Goal: Information Seeking & Learning: Compare options

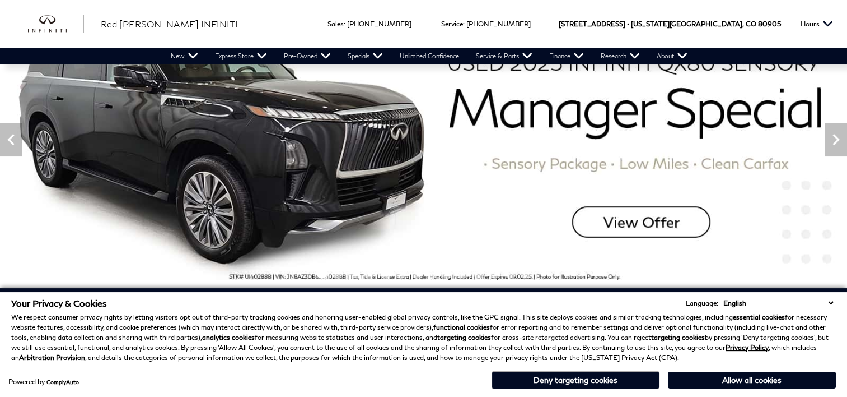
scroll to position [112, 0]
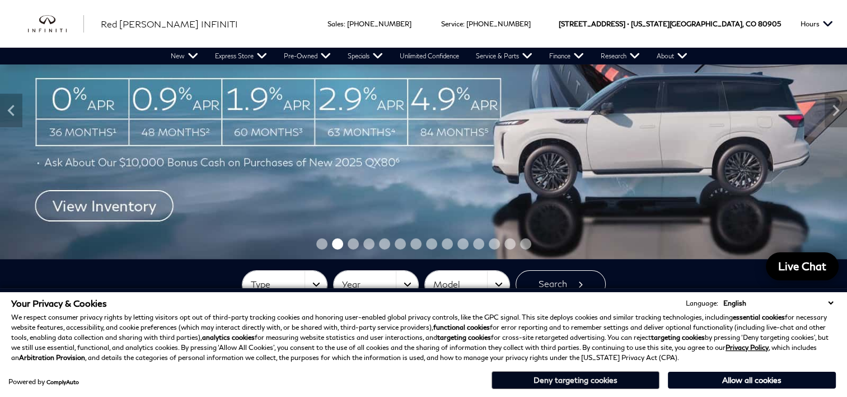
click at [612, 382] on button "Deny targeting cookies" at bounding box center [576, 380] width 168 height 18
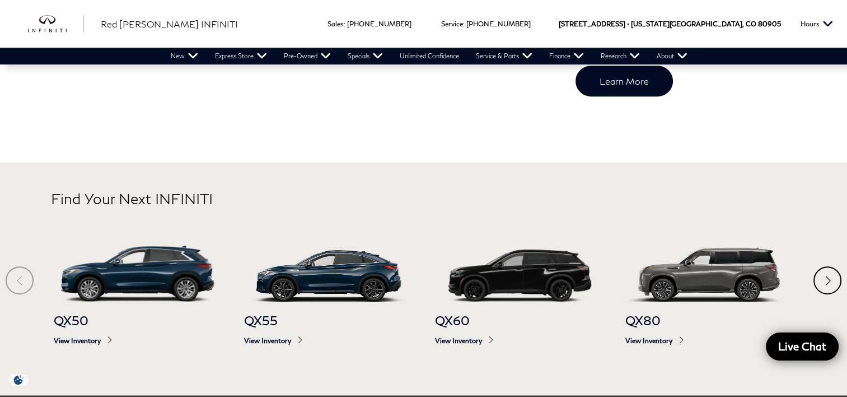
scroll to position [560, 0]
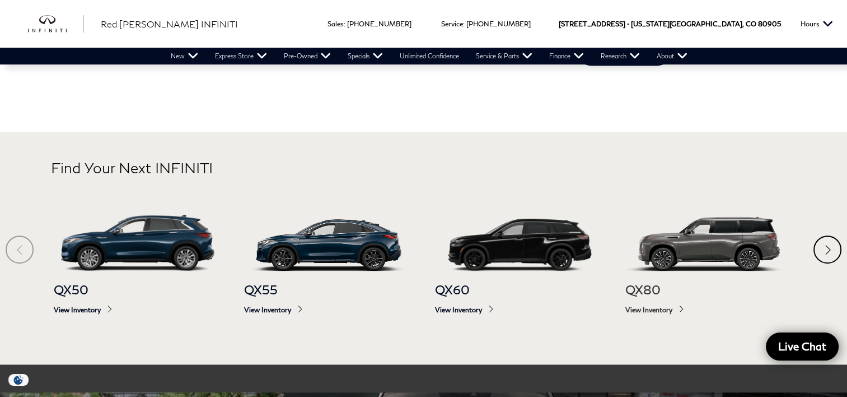
click at [727, 248] on img at bounding box center [710, 243] width 169 height 56
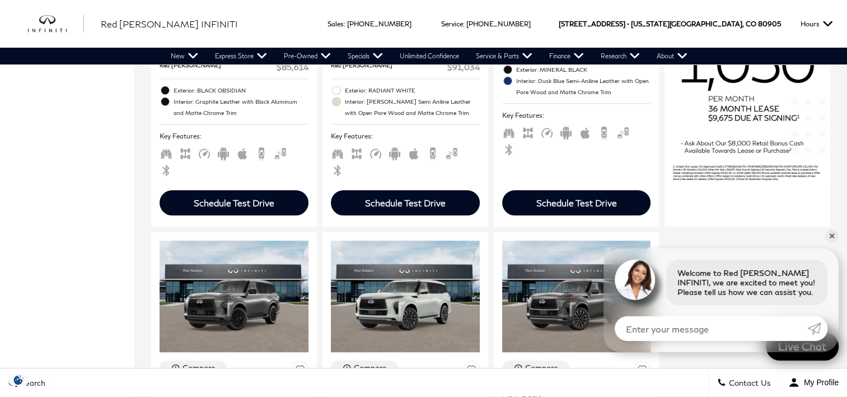
scroll to position [1064, 0]
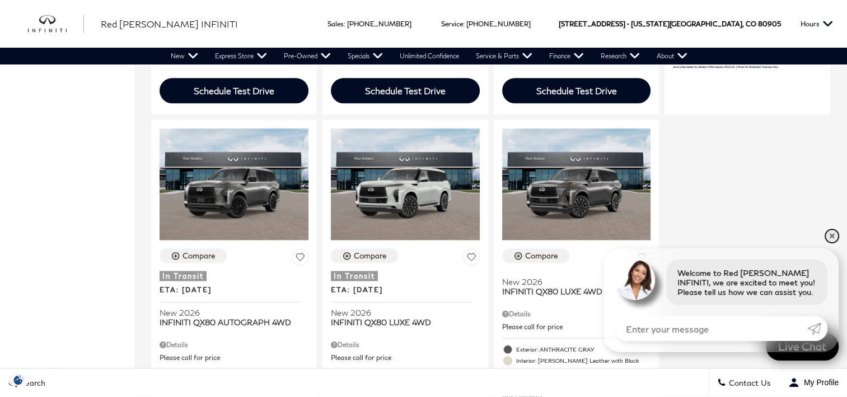
click at [830, 237] on link "✕" at bounding box center [832, 235] width 13 height 13
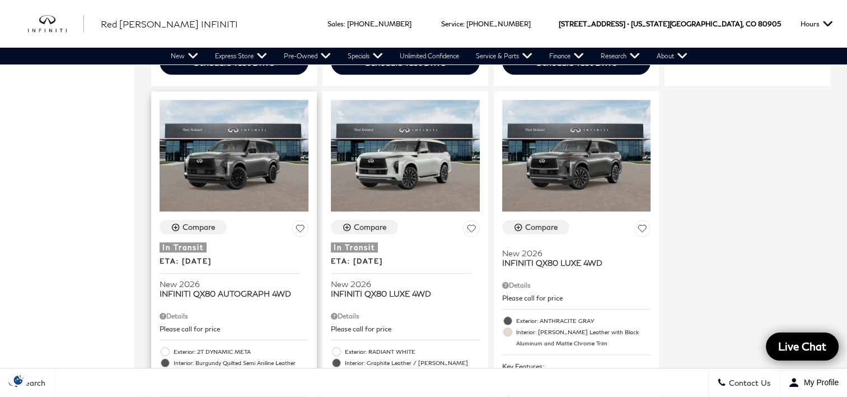
scroll to position [952, 0]
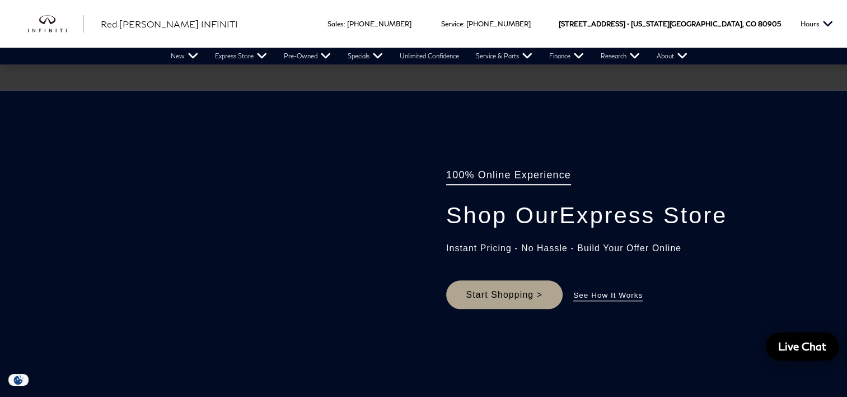
scroll to position [975, 0]
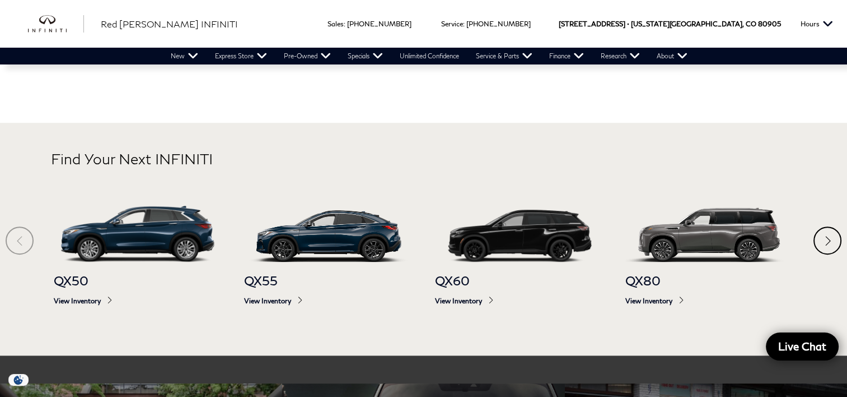
scroll to position [616, 0]
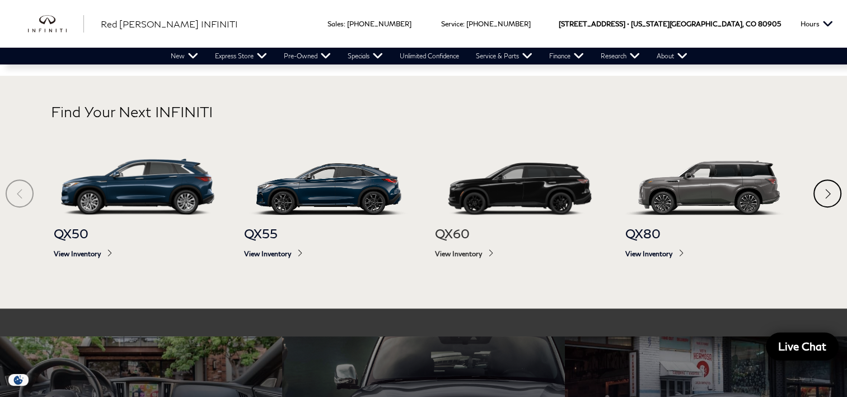
click at [509, 190] on img at bounding box center [519, 186] width 169 height 56
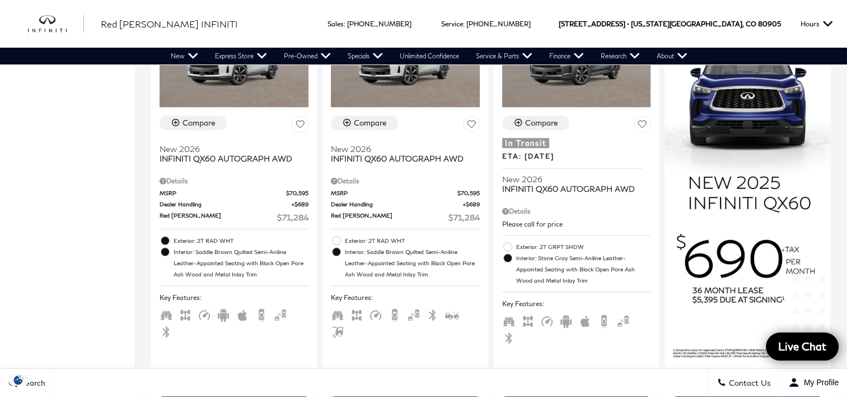
scroll to position [672, 0]
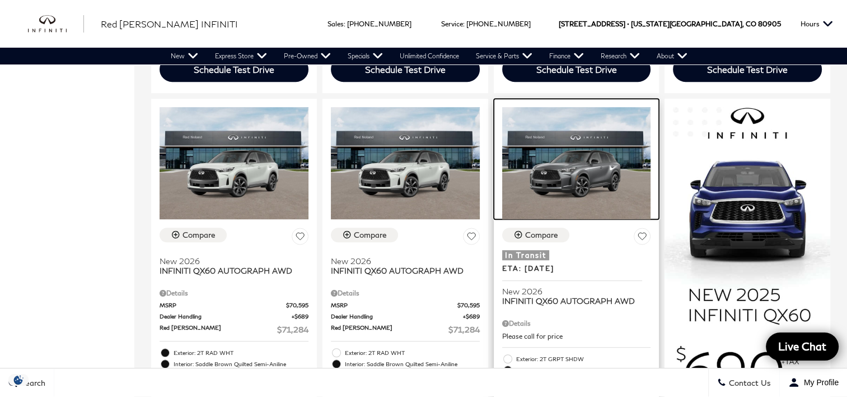
click at [586, 156] on img at bounding box center [576, 162] width 149 height 111
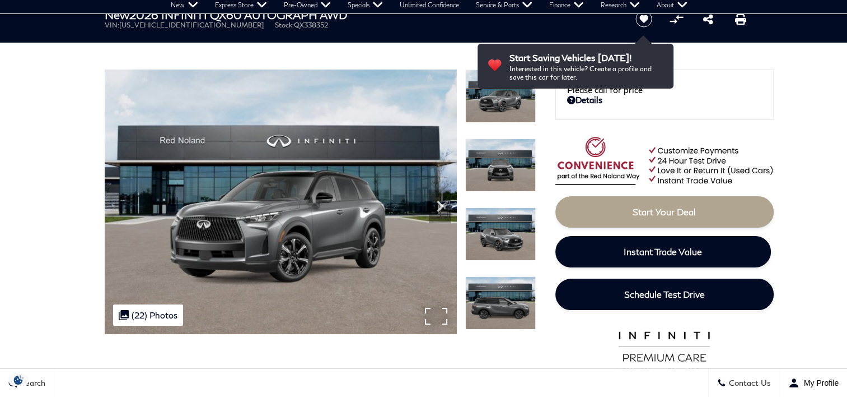
scroll to position [112, 0]
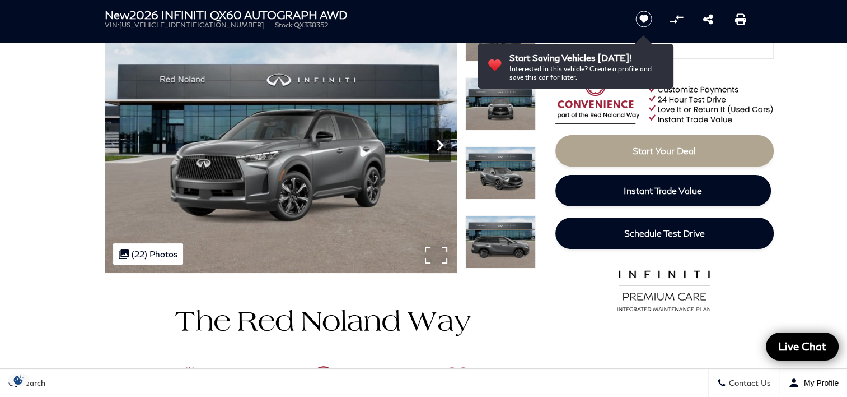
click at [441, 144] on icon "Next" at bounding box center [440, 144] width 7 height 11
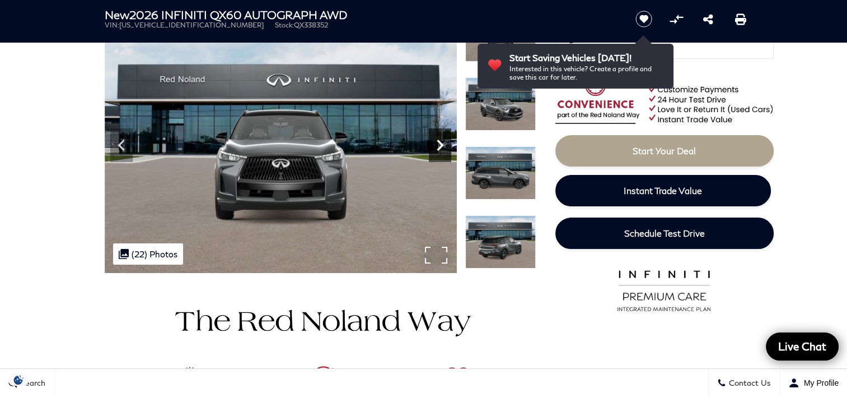
click at [441, 144] on icon "Next" at bounding box center [440, 144] width 7 height 11
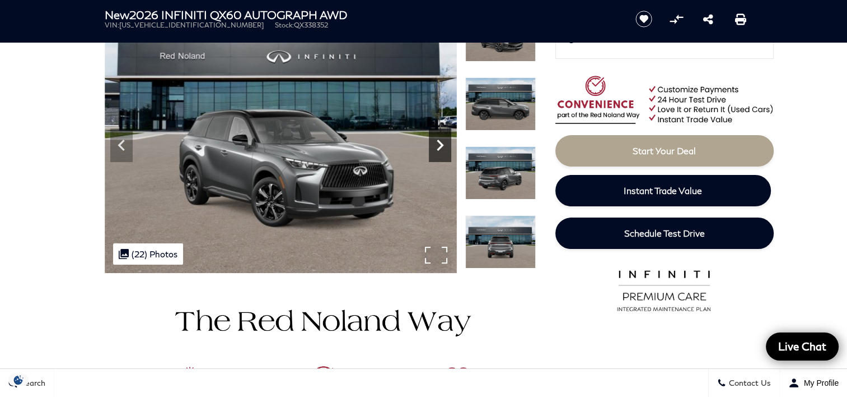
click at [441, 144] on icon "Next" at bounding box center [440, 144] width 7 height 11
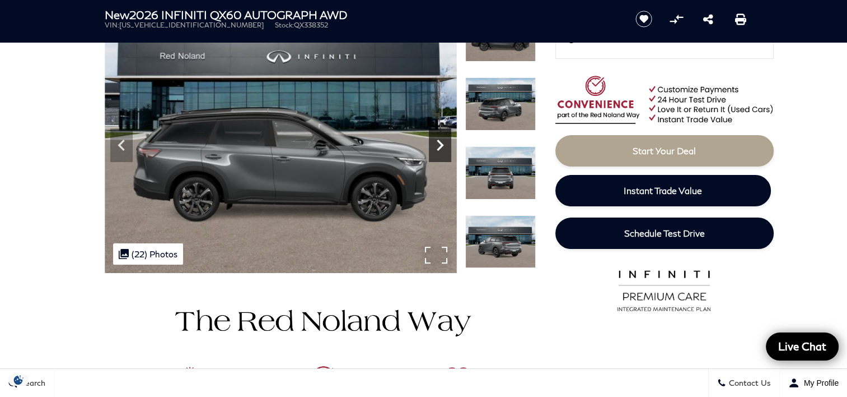
click at [441, 144] on icon "Next" at bounding box center [440, 144] width 7 height 11
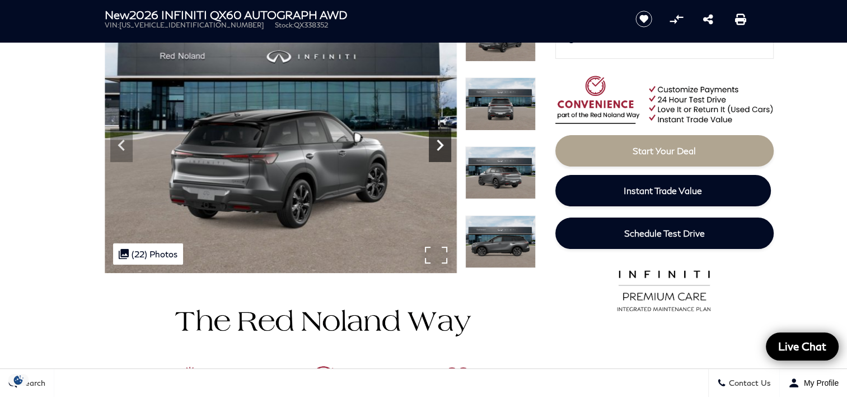
click at [441, 144] on icon "Next" at bounding box center [440, 144] width 7 height 11
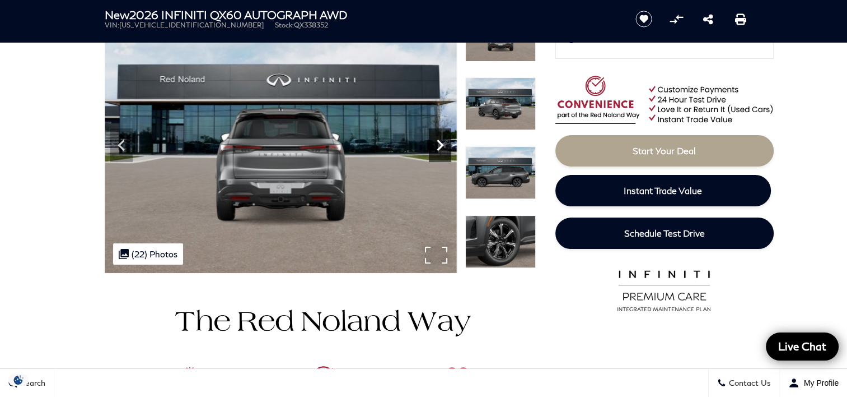
click at [441, 144] on icon "Next" at bounding box center [440, 144] width 7 height 11
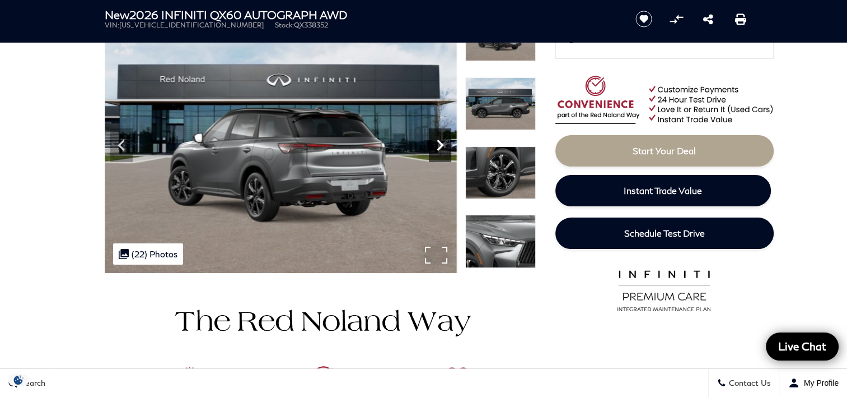
click at [441, 144] on icon "Next" at bounding box center [440, 144] width 7 height 11
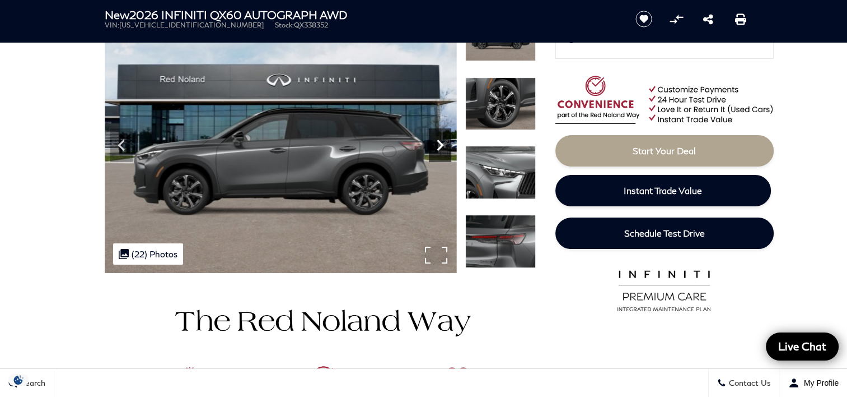
click at [441, 144] on icon "Next" at bounding box center [440, 144] width 7 height 11
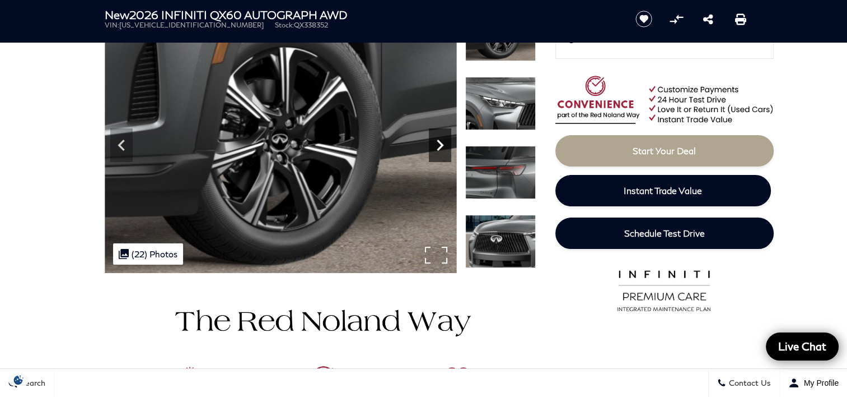
click at [441, 144] on icon "Next" at bounding box center [440, 144] width 7 height 11
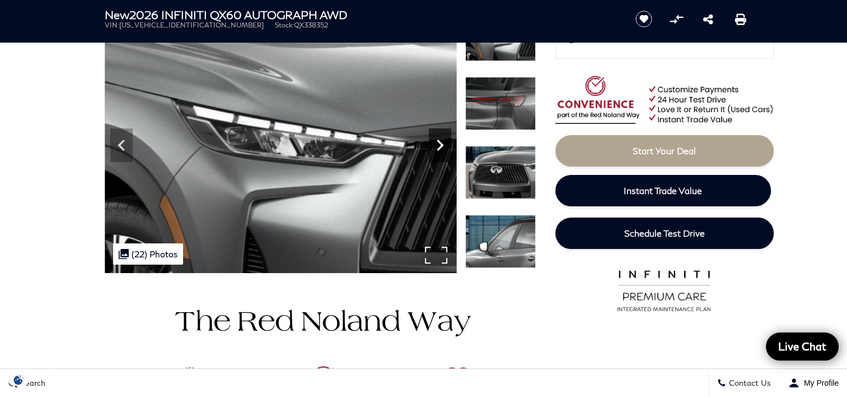
click at [441, 144] on icon "Next" at bounding box center [440, 144] width 7 height 11
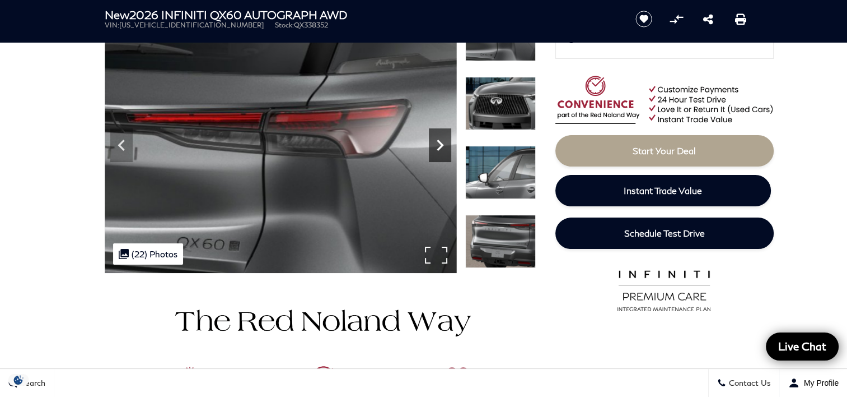
click at [441, 144] on icon "Next" at bounding box center [440, 144] width 7 height 11
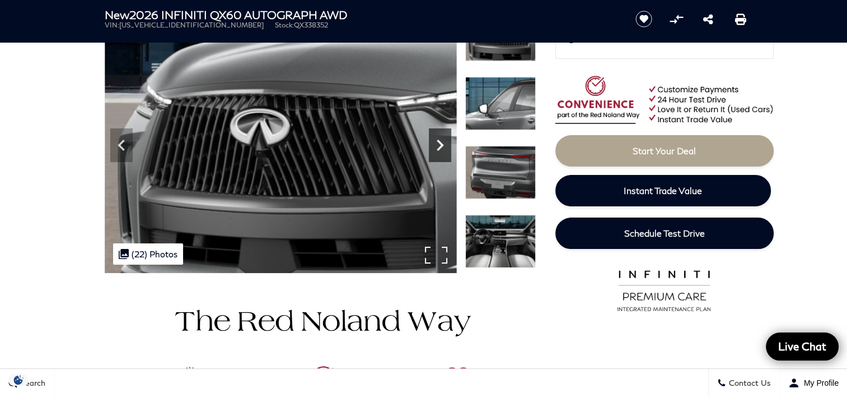
click at [441, 144] on icon "Next" at bounding box center [440, 144] width 7 height 11
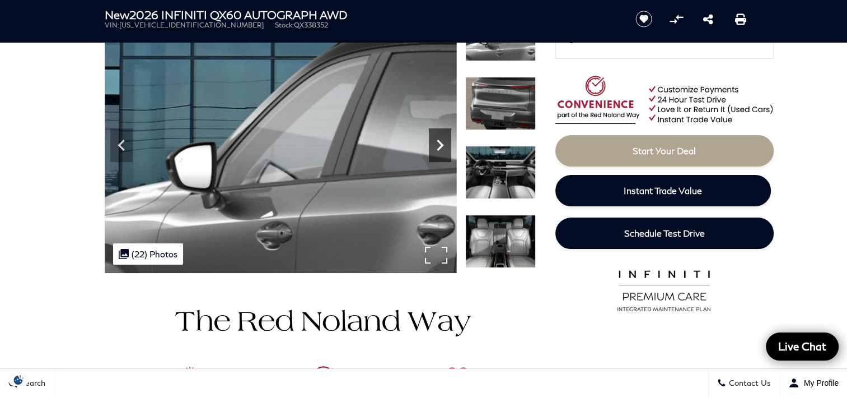
click at [441, 144] on icon "Next" at bounding box center [440, 144] width 7 height 11
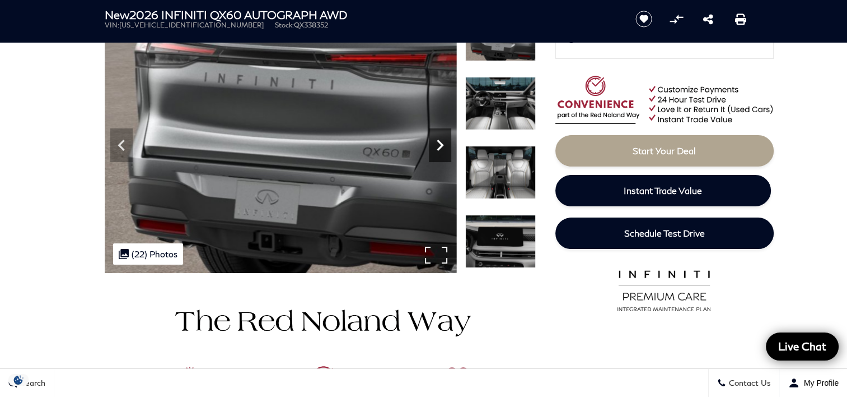
click at [441, 144] on icon "Next" at bounding box center [440, 144] width 7 height 11
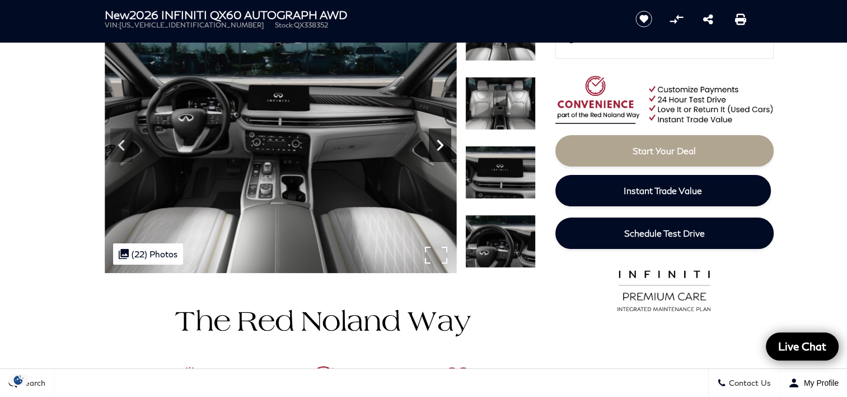
click at [441, 144] on icon "Next" at bounding box center [440, 144] width 7 height 11
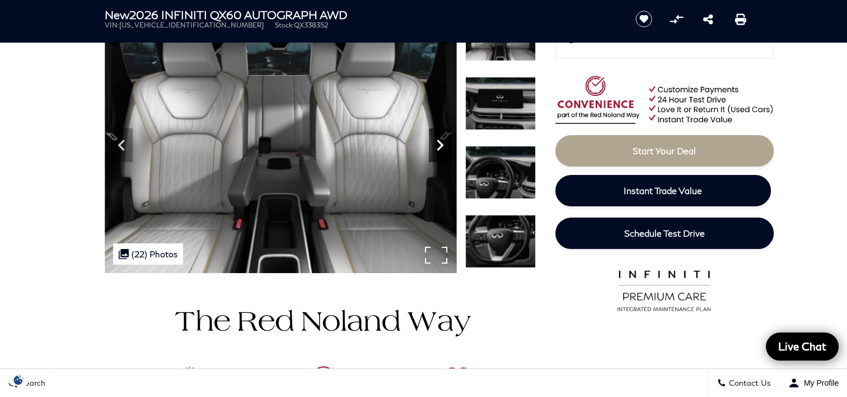
click at [441, 144] on icon "Next" at bounding box center [440, 144] width 7 height 11
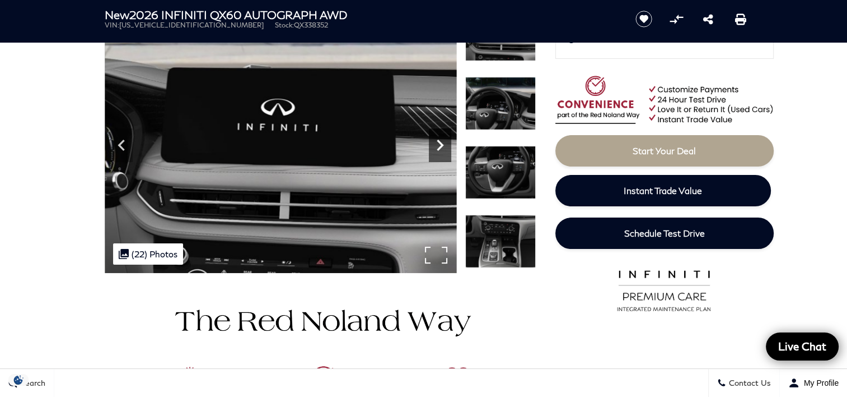
click at [441, 144] on icon "Next" at bounding box center [440, 144] width 7 height 11
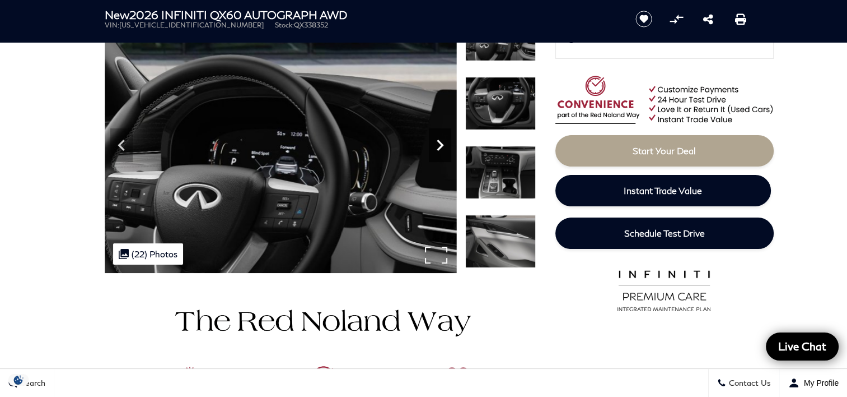
click at [441, 144] on icon "Next" at bounding box center [440, 144] width 7 height 11
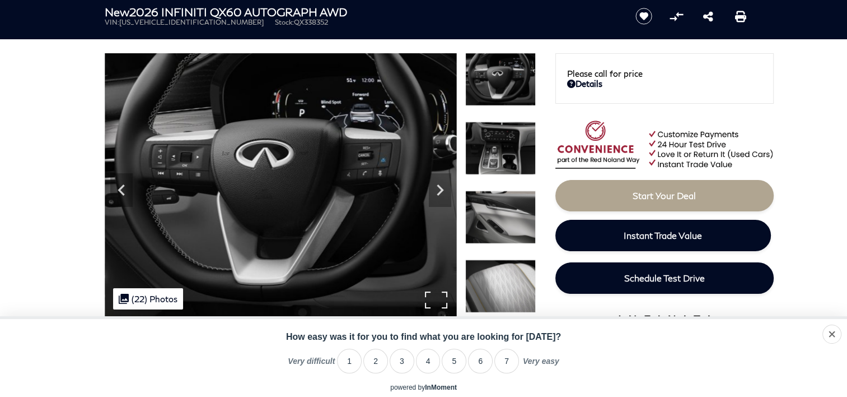
scroll to position [56, 0]
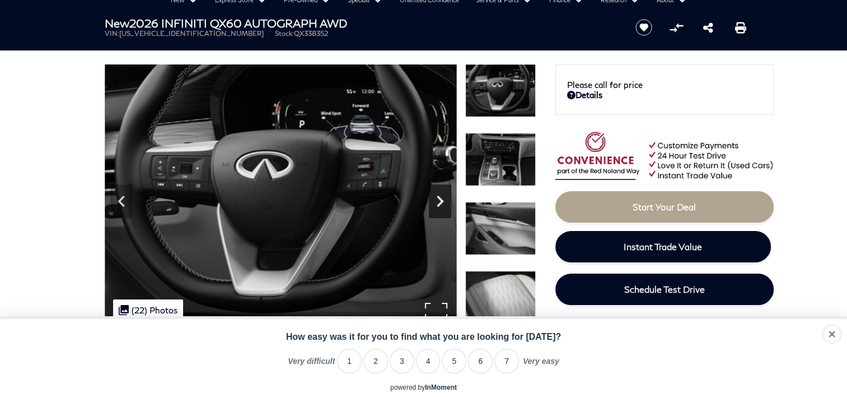
click at [442, 201] on icon "Next" at bounding box center [440, 200] width 7 height 11
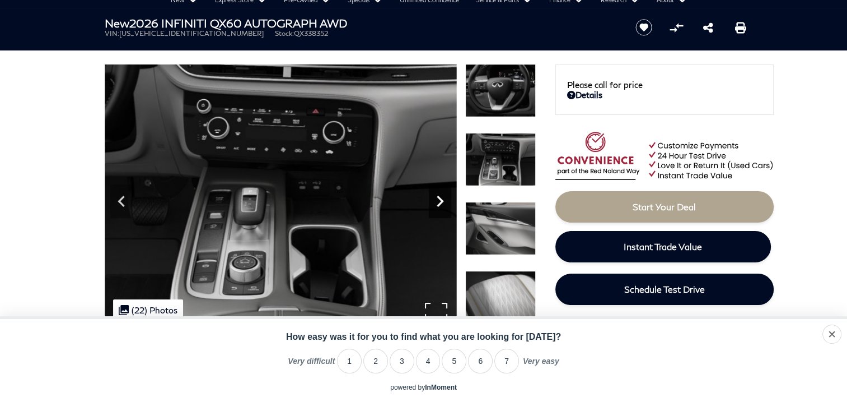
click at [442, 201] on icon "Next" at bounding box center [440, 200] width 7 height 11
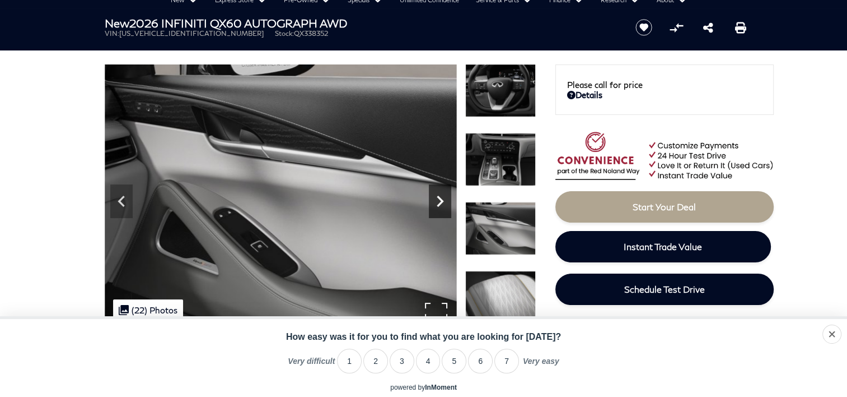
click at [442, 201] on icon "Next" at bounding box center [440, 200] width 7 height 11
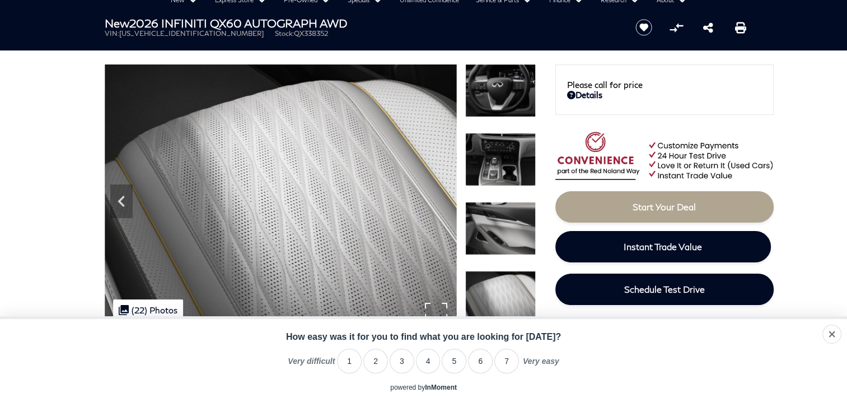
click at [442, 201] on img at bounding box center [281, 196] width 352 height 264
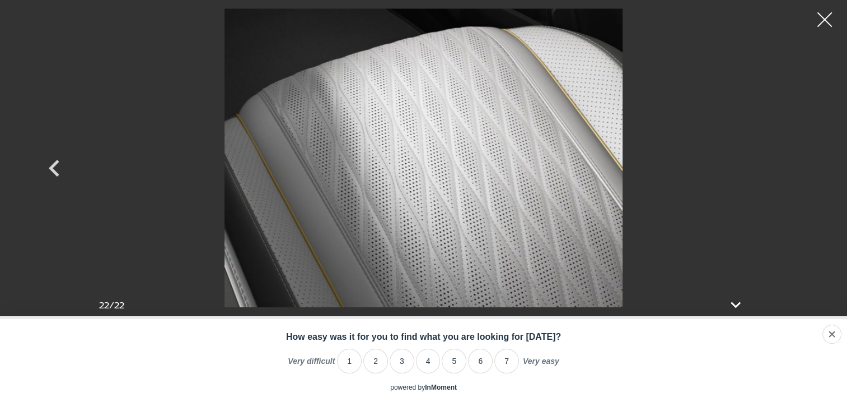
click at [828, 18] on div at bounding box center [825, 20] width 30 height 30
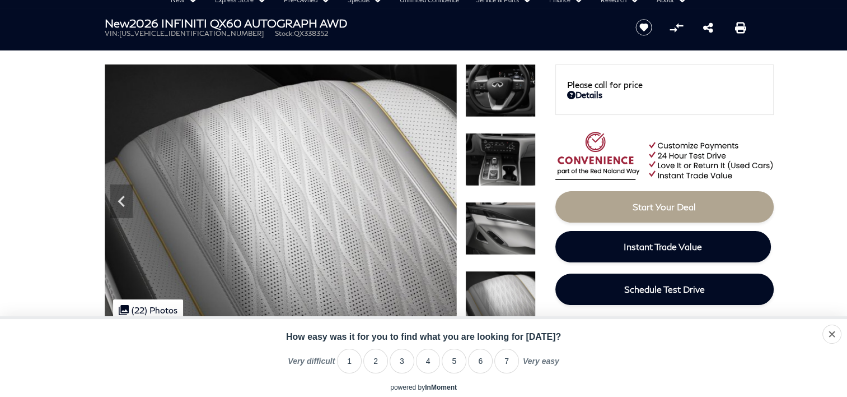
scroll to position [0, 0]
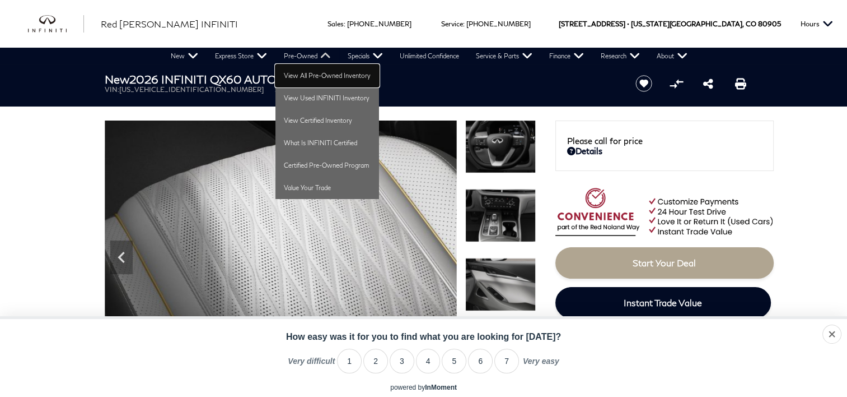
click at [305, 72] on link "View All Pre-Owned Inventory" at bounding box center [328, 75] width 104 height 22
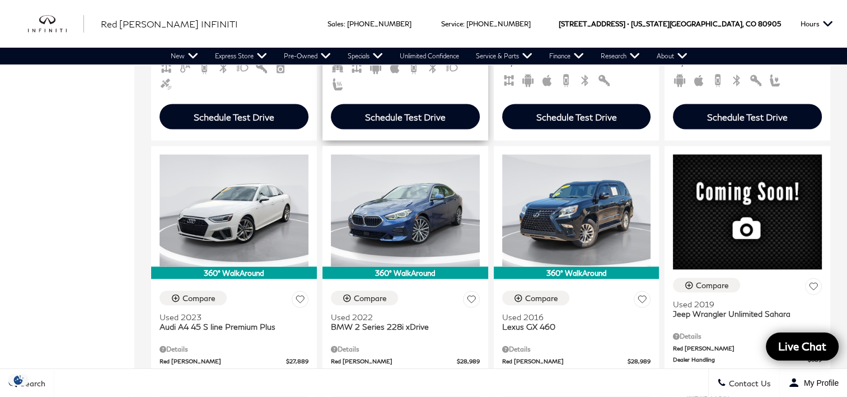
scroll to position [2072, 0]
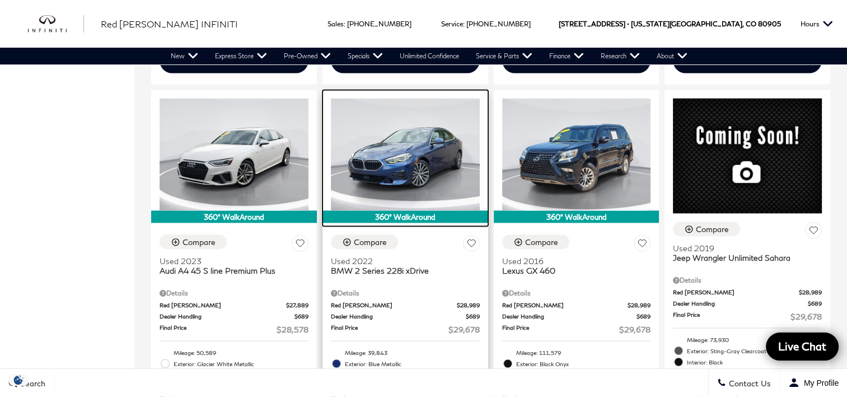
click at [403, 146] on img at bounding box center [405, 153] width 149 height 111
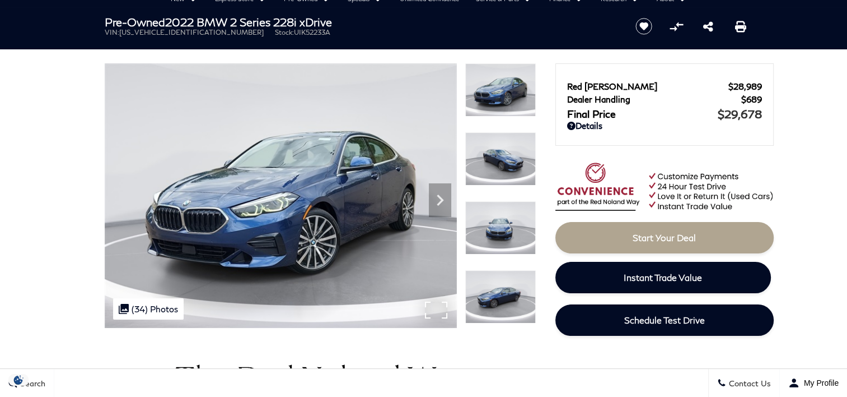
scroll to position [56, 0]
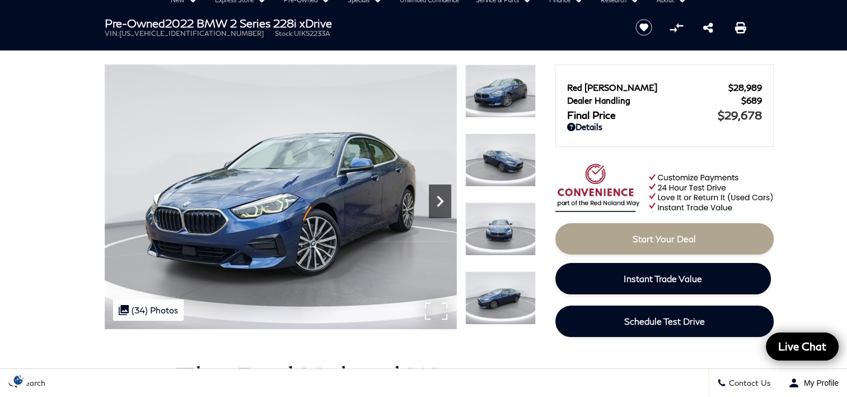
click at [439, 197] on icon "Next" at bounding box center [440, 200] width 7 height 11
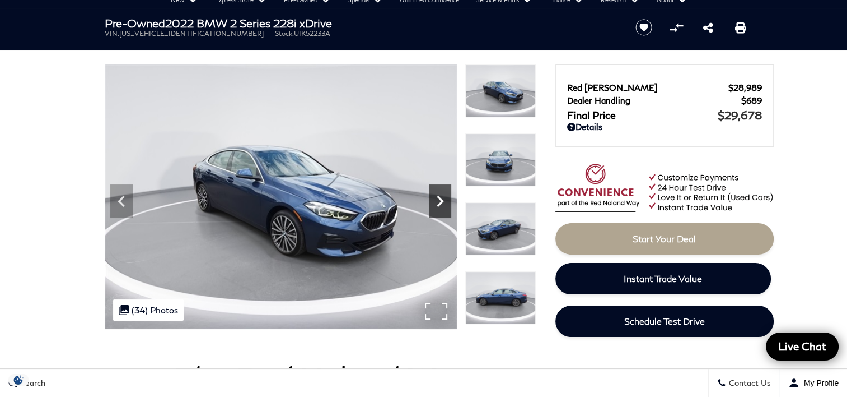
click at [439, 197] on icon "Next" at bounding box center [440, 200] width 7 height 11
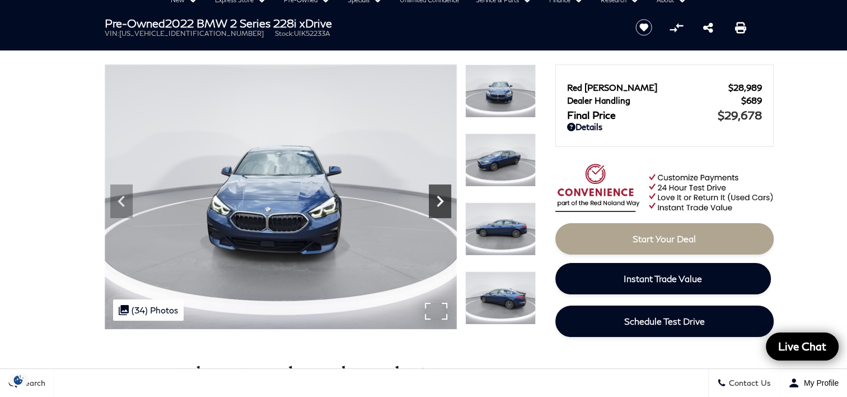
click at [439, 197] on icon "Next" at bounding box center [440, 200] width 7 height 11
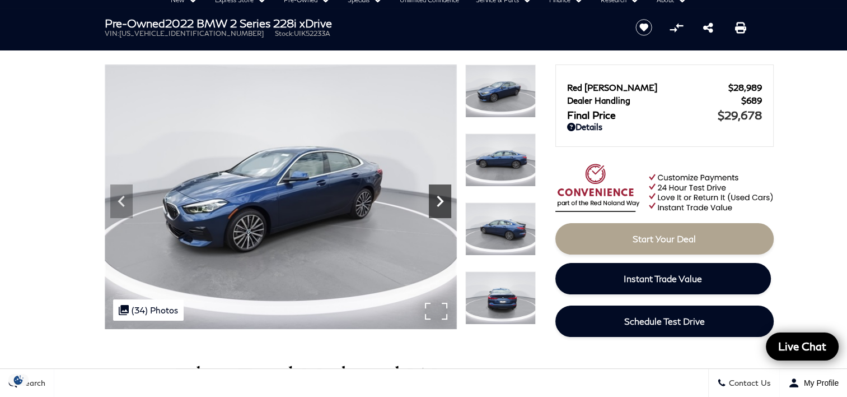
click at [439, 197] on icon "Next" at bounding box center [440, 200] width 7 height 11
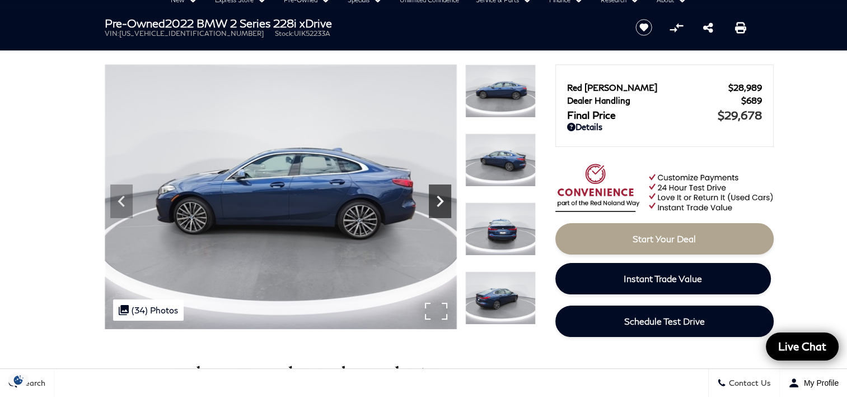
click at [439, 197] on icon "Next" at bounding box center [440, 200] width 7 height 11
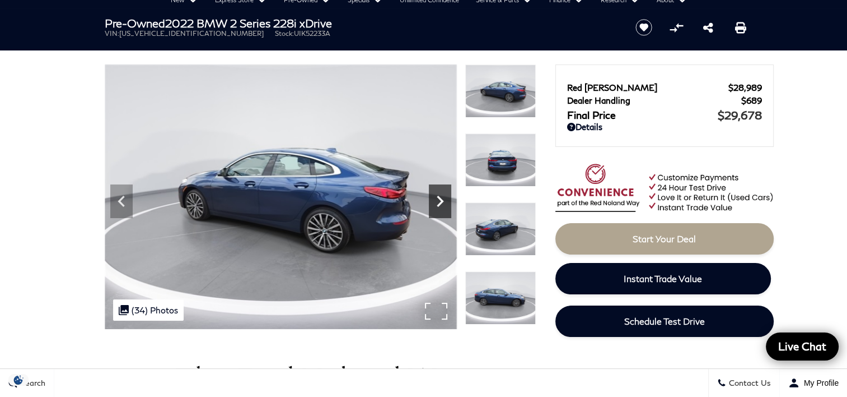
click at [439, 197] on icon "Next" at bounding box center [440, 200] width 7 height 11
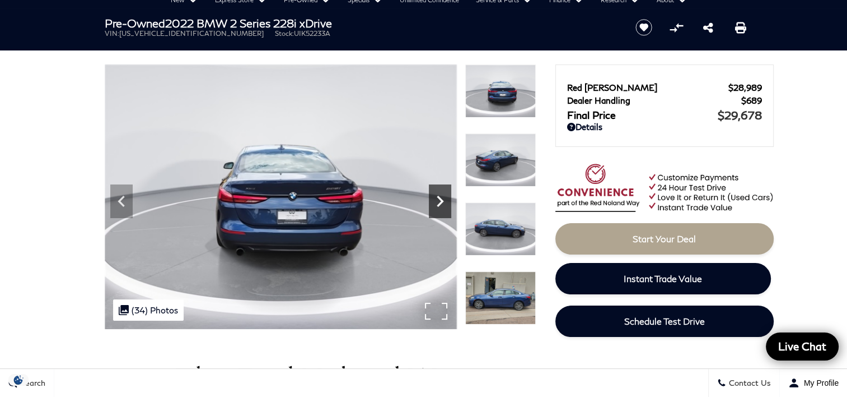
click at [439, 197] on icon "Next" at bounding box center [440, 200] width 7 height 11
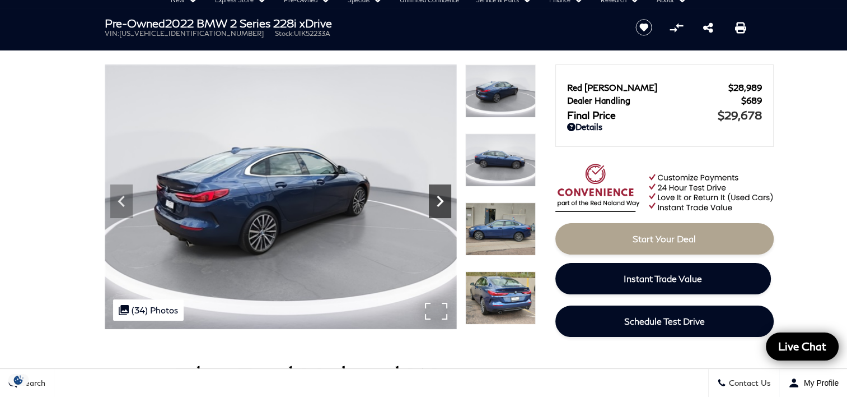
click at [439, 197] on icon "Next" at bounding box center [440, 200] width 7 height 11
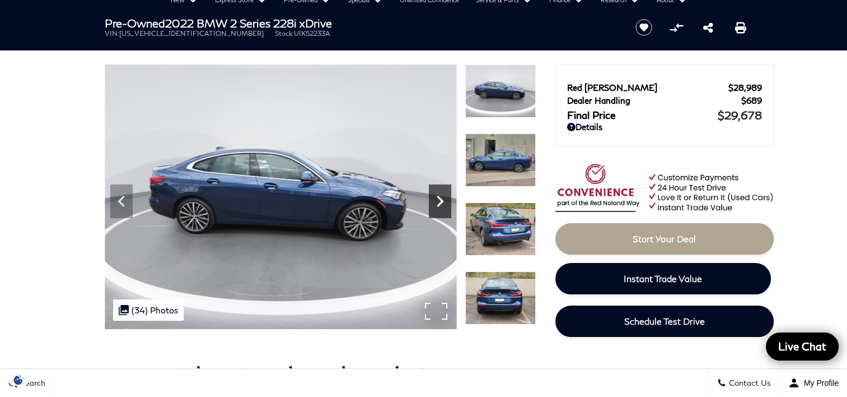
click at [439, 197] on icon "Next" at bounding box center [440, 200] width 7 height 11
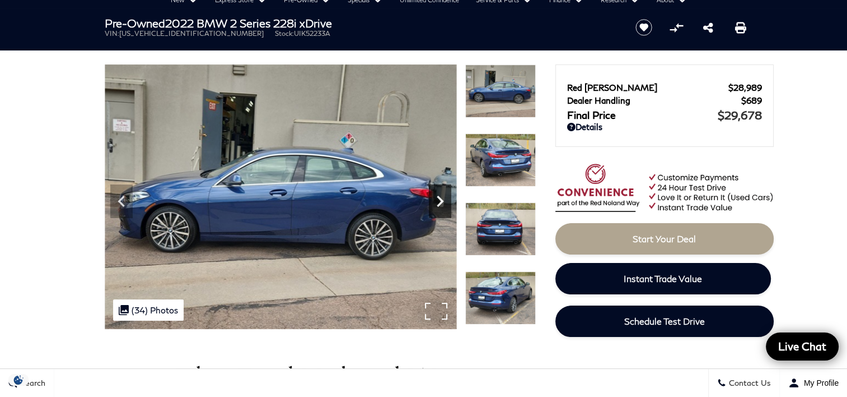
click at [436, 201] on icon "Next" at bounding box center [440, 201] width 22 height 22
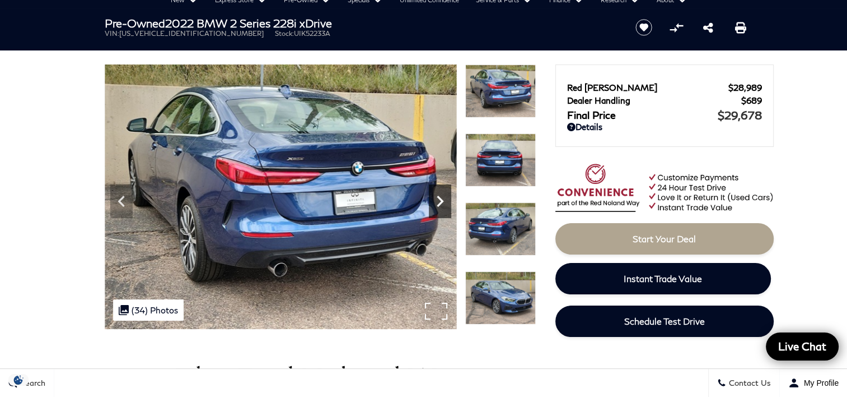
click at [436, 201] on icon "Next" at bounding box center [440, 201] width 22 height 22
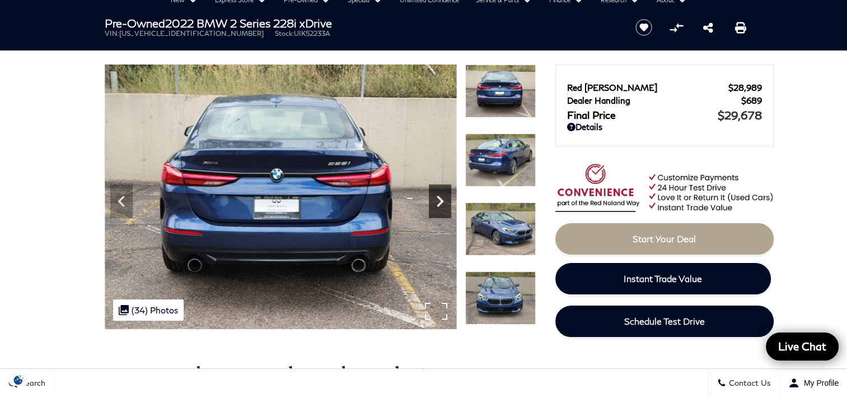
click at [436, 201] on icon "Next" at bounding box center [440, 201] width 22 height 22
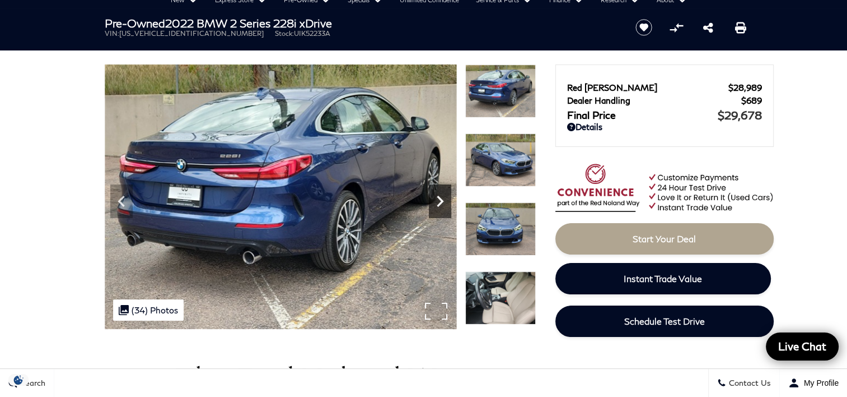
click at [436, 201] on icon "Next" at bounding box center [440, 201] width 22 height 22
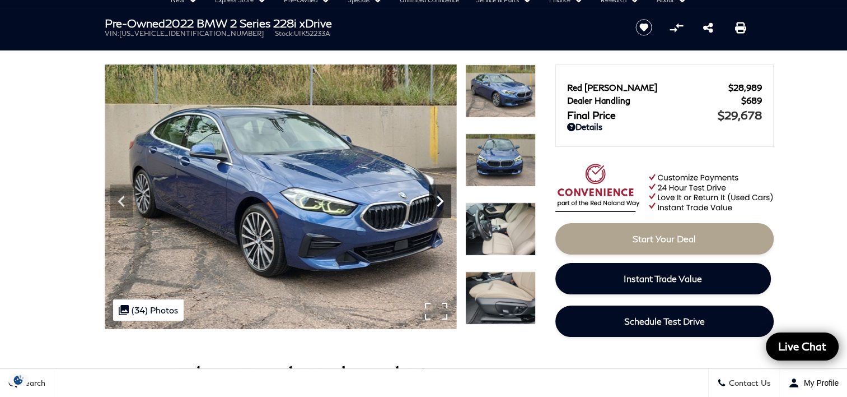
click at [436, 201] on icon "Next" at bounding box center [440, 201] width 22 height 22
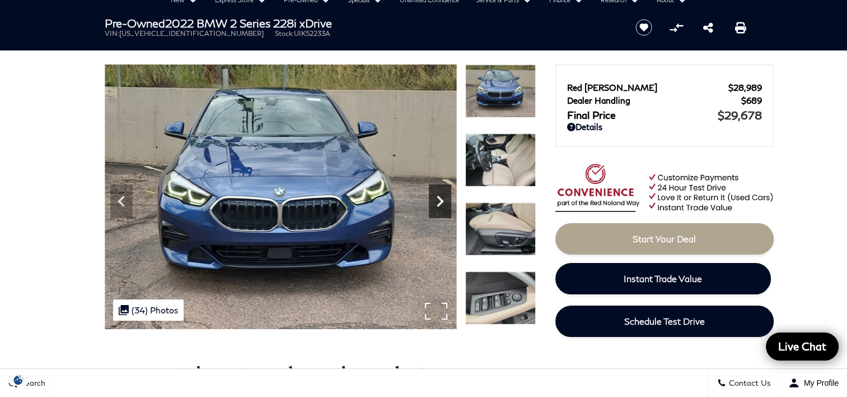
click at [436, 201] on icon "Next" at bounding box center [440, 201] width 22 height 22
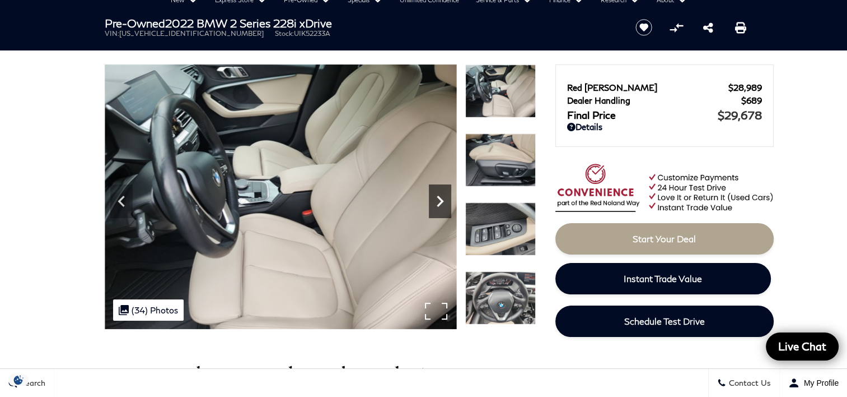
click at [436, 201] on icon "Next" at bounding box center [440, 201] width 22 height 22
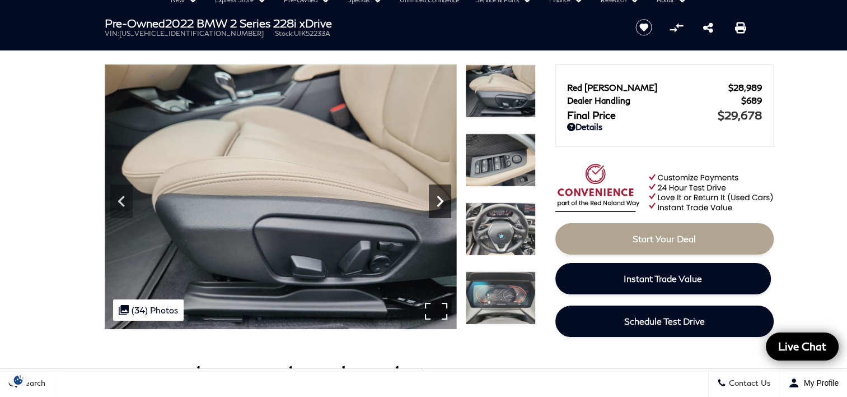
click at [436, 201] on icon "Next" at bounding box center [440, 201] width 22 height 22
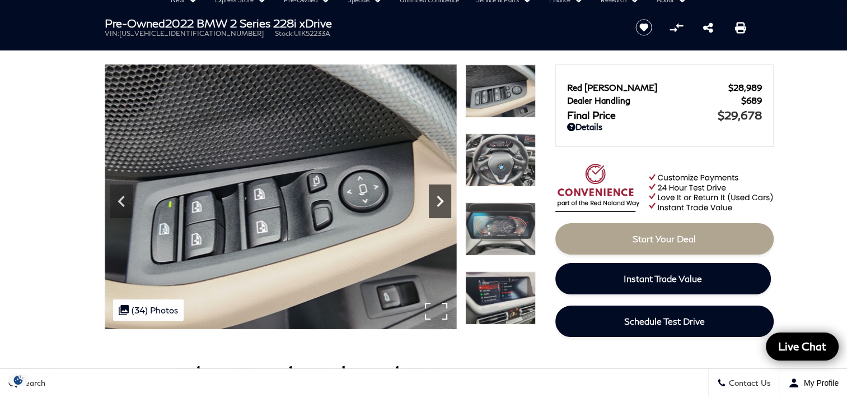
click at [436, 201] on icon "Next" at bounding box center [440, 201] width 22 height 22
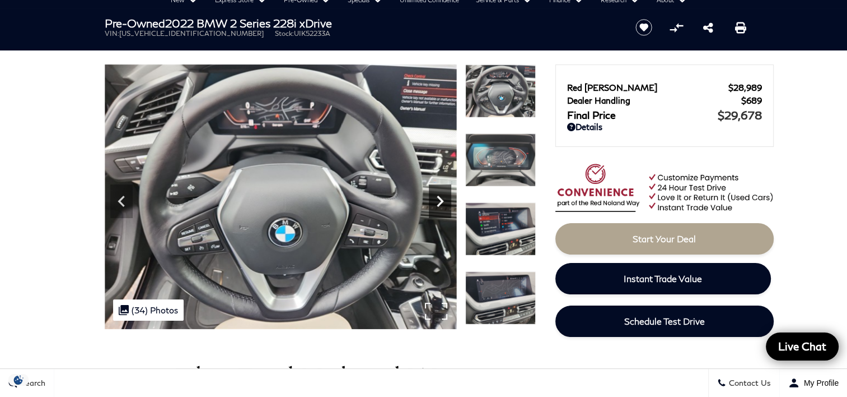
click at [436, 201] on icon "Next" at bounding box center [440, 201] width 22 height 22
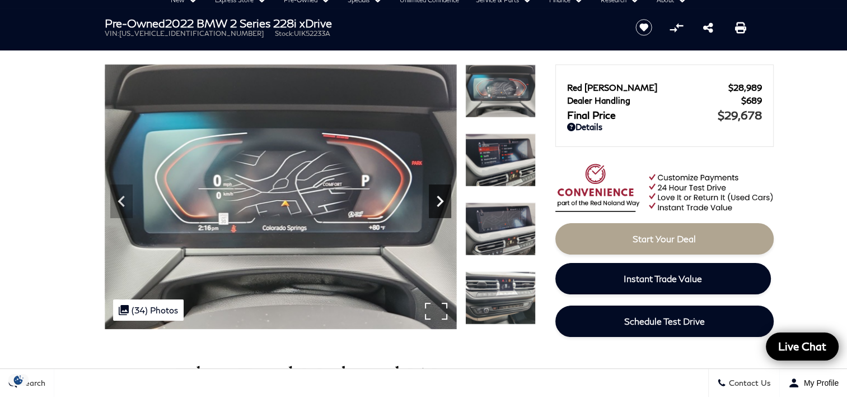
click at [436, 201] on icon "Next" at bounding box center [440, 201] width 22 height 22
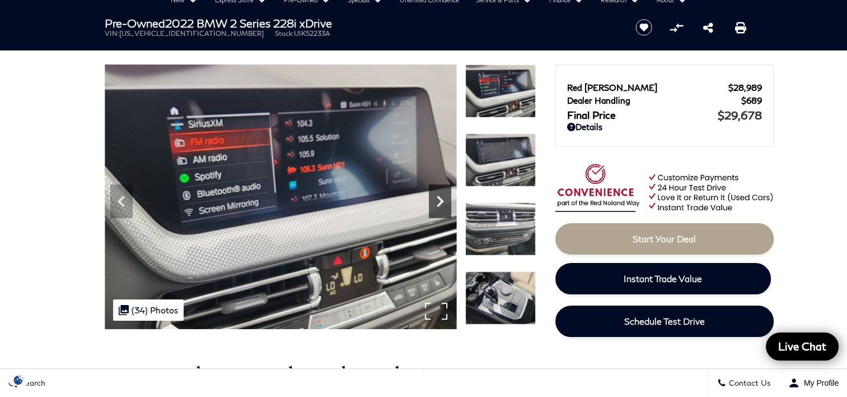
click at [436, 201] on icon "Next" at bounding box center [440, 201] width 22 height 22
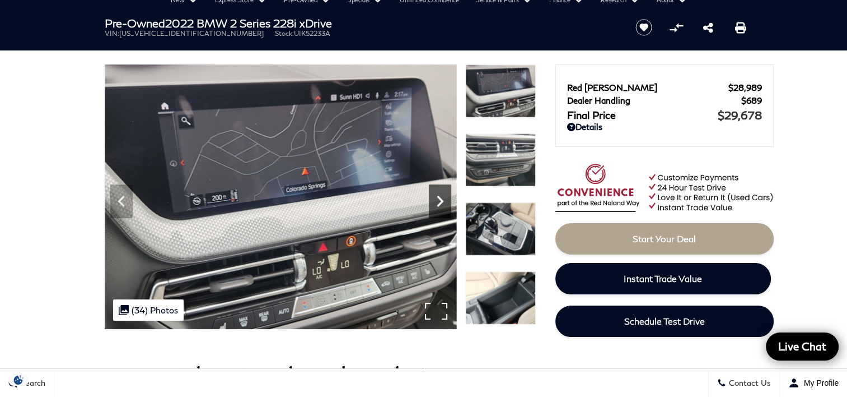
click at [436, 201] on icon "Next" at bounding box center [440, 201] width 22 height 22
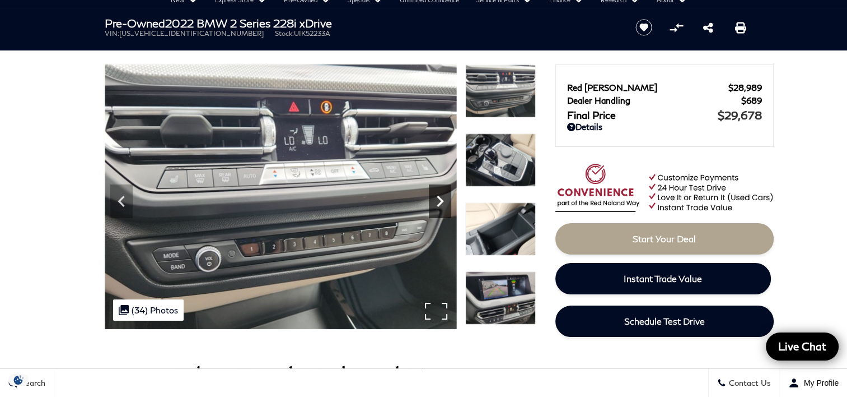
click at [436, 201] on icon "Next" at bounding box center [440, 201] width 22 height 22
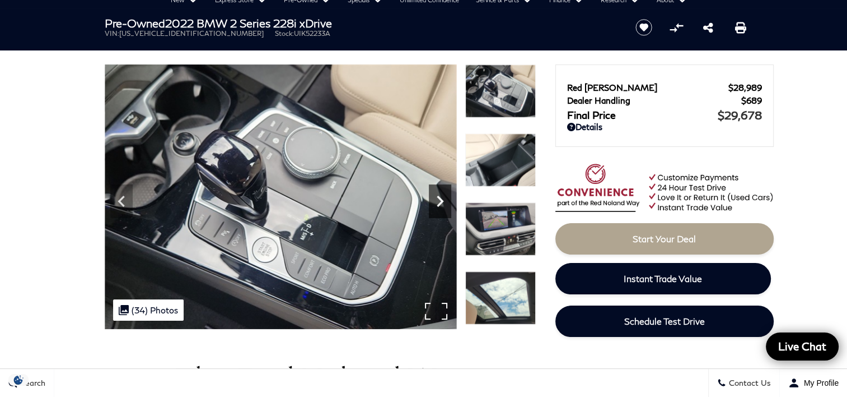
click at [436, 201] on icon "Next" at bounding box center [440, 201] width 22 height 22
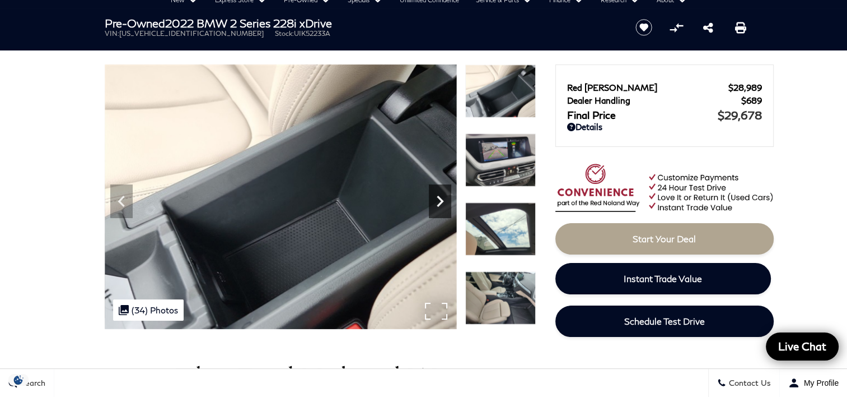
click at [436, 201] on icon "Next" at bounding box center [440, 201] width 22 height 22
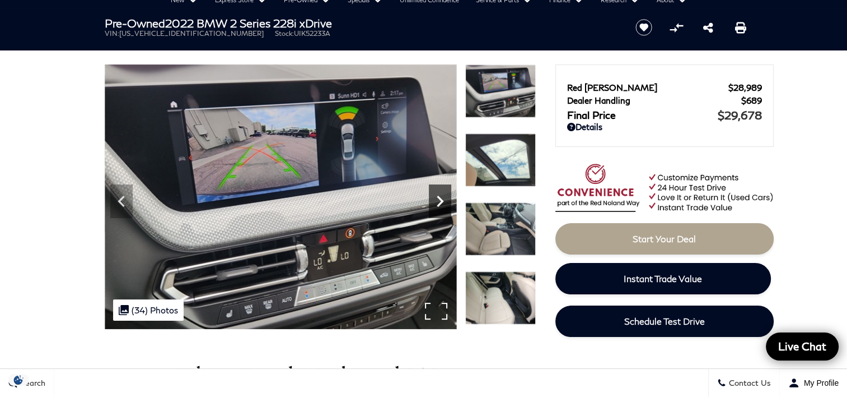
click at [436, 201] on icon "Next" at bounding box center [440, 201] width 22 height 22
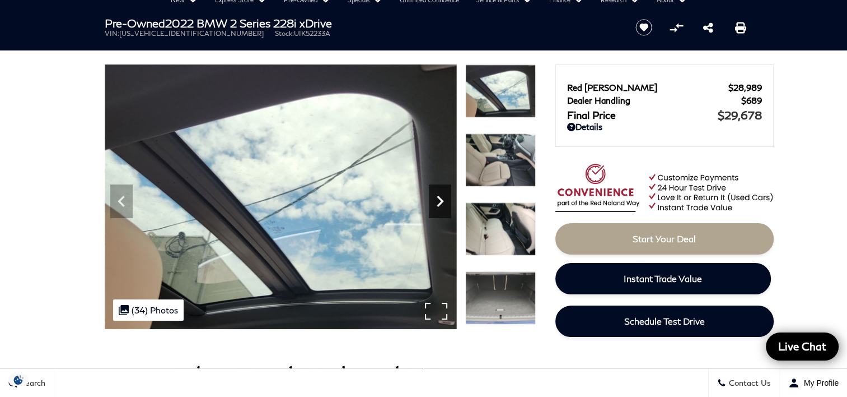
click at [436, 201] on icon "Next" at bounding box center [440, 201] width 22 height 22
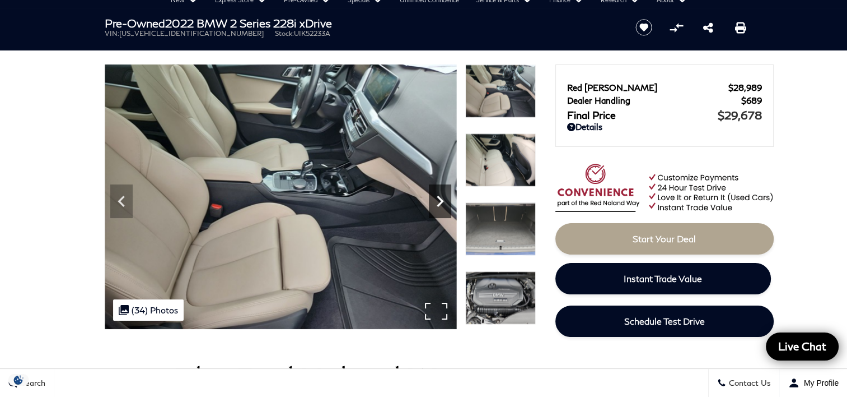
click at [436, 201] on icon "Next" at bounding box center [440, 201] width 22 height 22
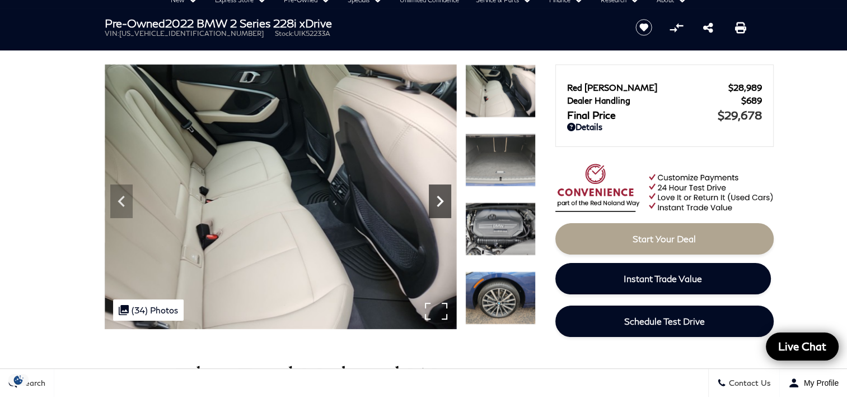
click at [436, 198] on icon "Next" at bounding box center [440, 201] width 22 height 22
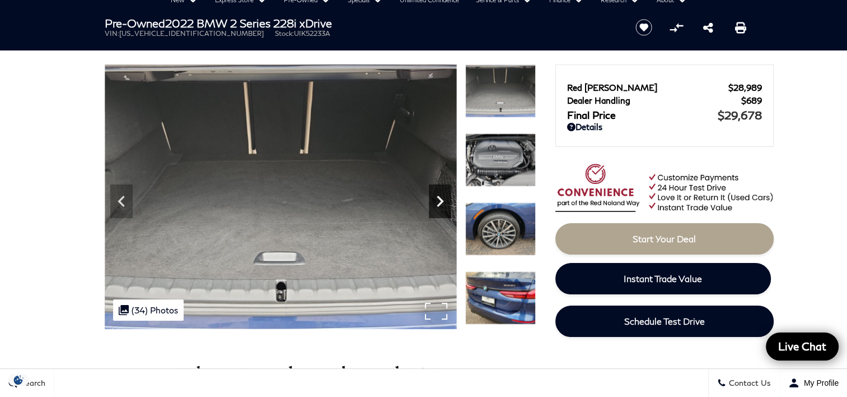
click at [436, 198] on icon "Next" at bounding box center [440, 201] width 22 height 22
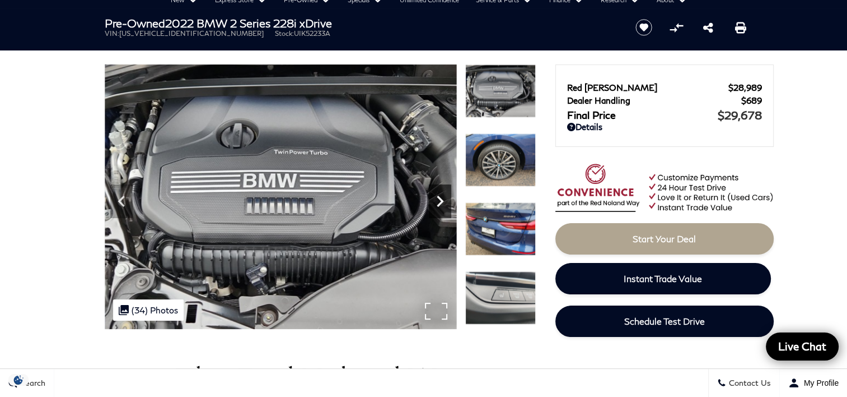
click at [436, 198] on icon "Next" at bounding box center [440, 201] width 22 height 22
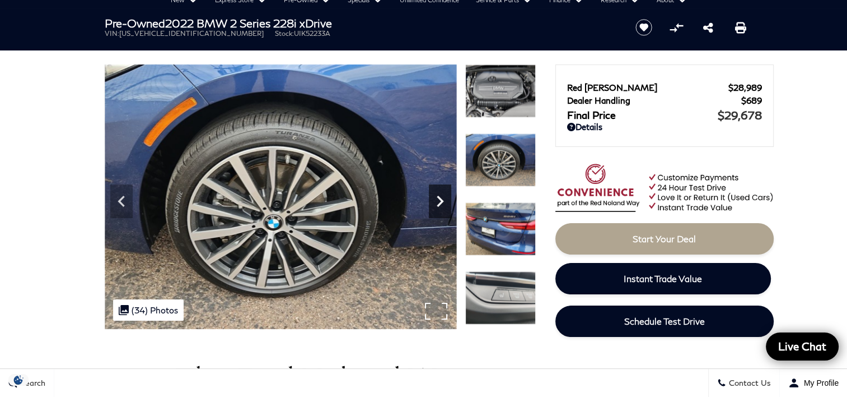
click at [436, 198] on icon "Next" at bounding box center [440, 201] width 22 height 22
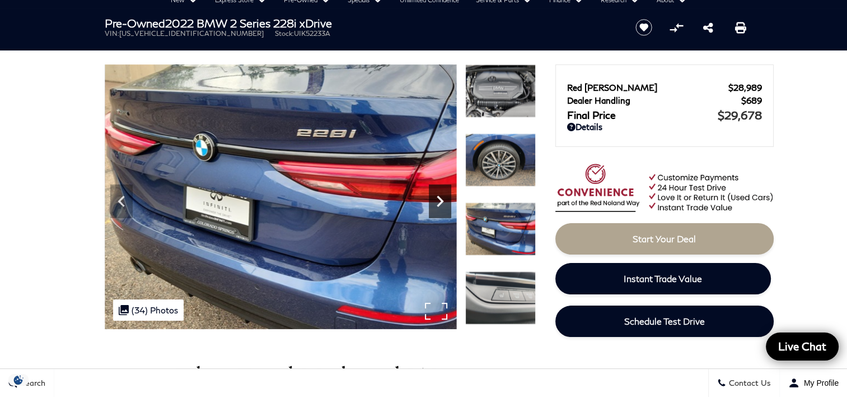
click at [436, 198] on icon "Next" at bounding box center [440, 201] width 22 height 22
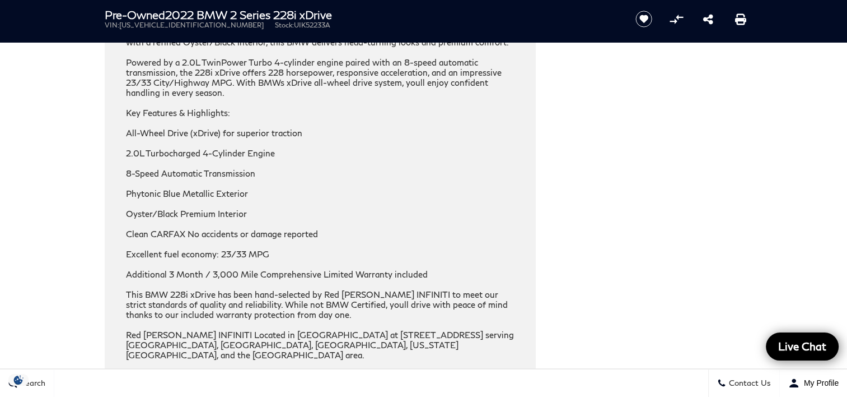
scroll to position [1680, 0]
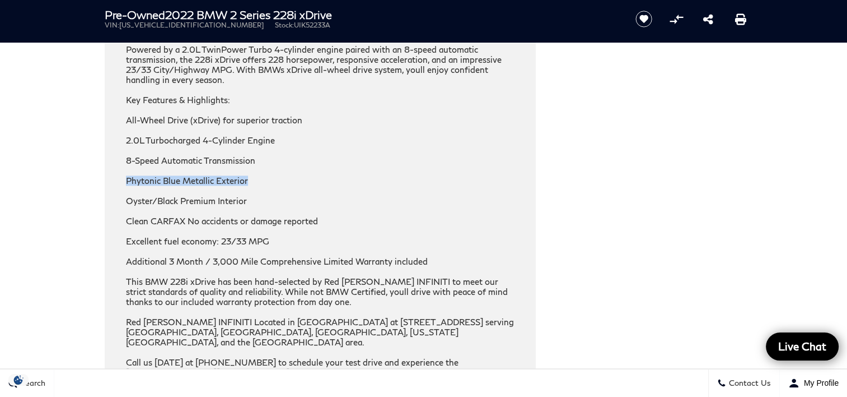
drag, startPoint x: 126, startPoint y: 173, endPoint x: 250, endPoint y: 176, distance: 124.4
click at [250, 176] on div "Call or Text Robert Warner for more information or to schedule a test drive tod…" at bounding box center [320, 159] width 388 height 433
drag, startPoint x: 250, startPoint y: 176, endPoint x: 211, endPoint y: 178, distance: 39.2
copy div "Phytonic Blue Metallic Exterior"
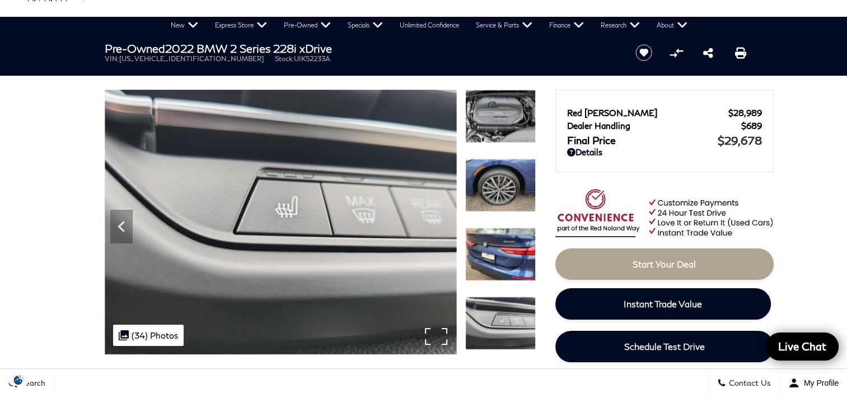
scroll to position [0, 0]
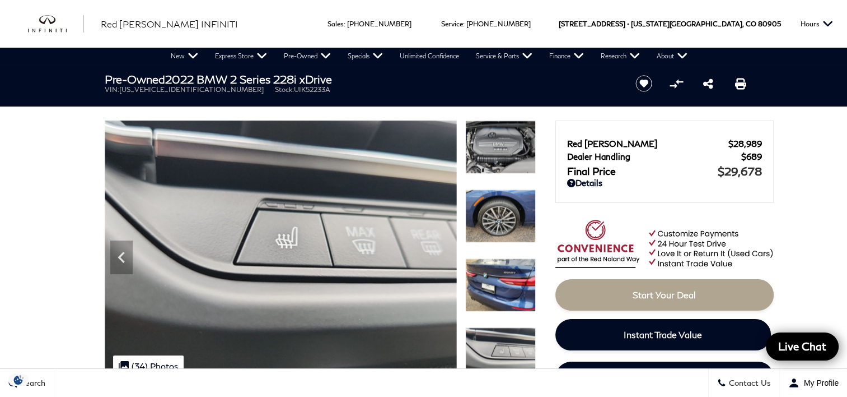
drag, startPoint x: 168, startPoint y: 77, endPoint x: 336, endPoint y: 79, distance: 168.0
click at [336, 79] on h1 "Pre-Owned 2022 BMW 2 Series 228i xDrive" at bounding box center [361, 79] width 512 height 12
drag, startPoint x: 336, startPoint y: 79, endPoint x: 322, endPoint y: 78, distance: 14.0
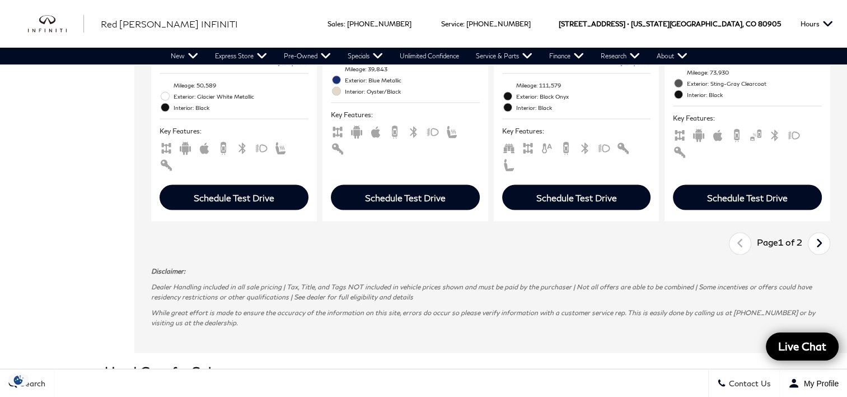
scroll to position [2352, 0]
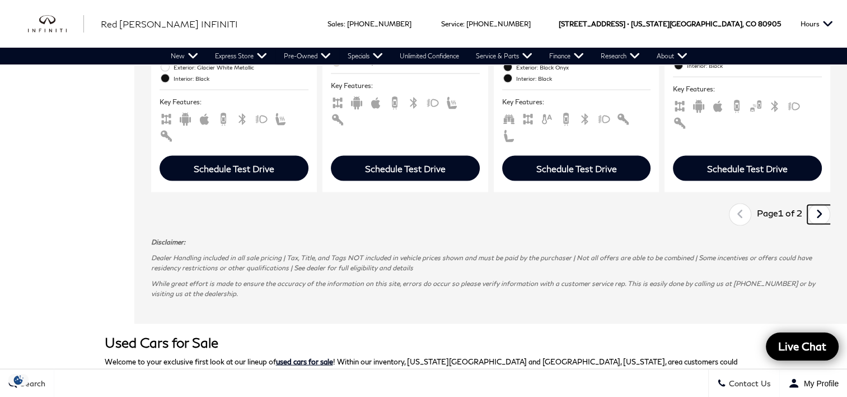
click at [823, 205] on icon "next page" at bounding box center [819, 214] width 7 height 18
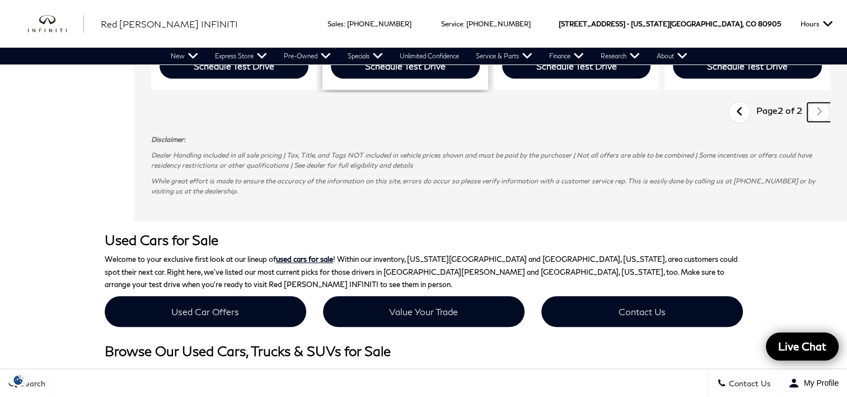
scroll to position [1176, 0]
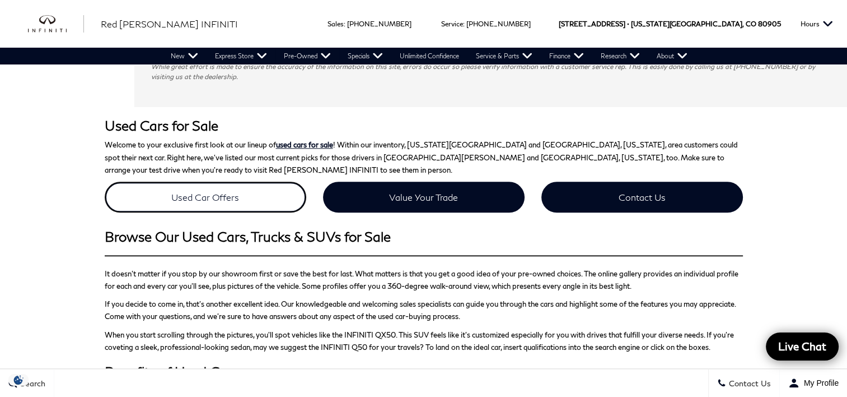
click at [192, 181] on link "Used Car Offers" at bounding box center [206, 196] width 202 height 31
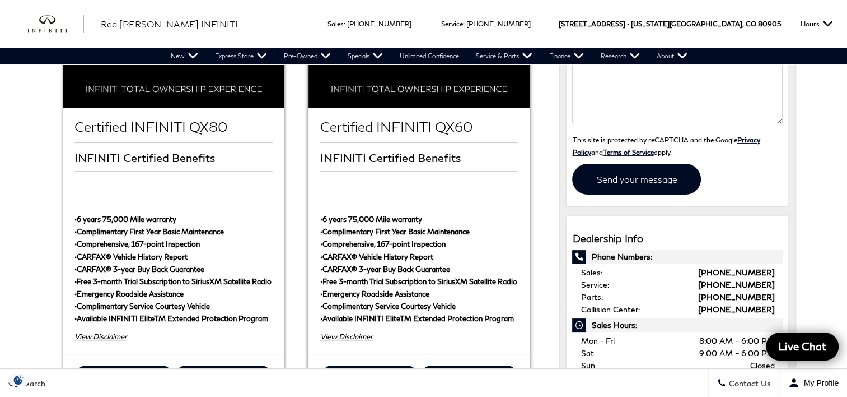
scroll to position [280, 0]
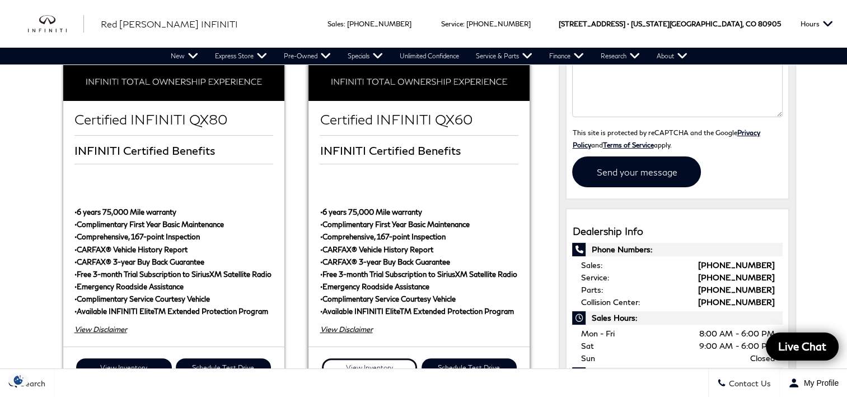
click at [376, 358] on link "View Inventory" at bounding box center [369, 367] width 95 height 18
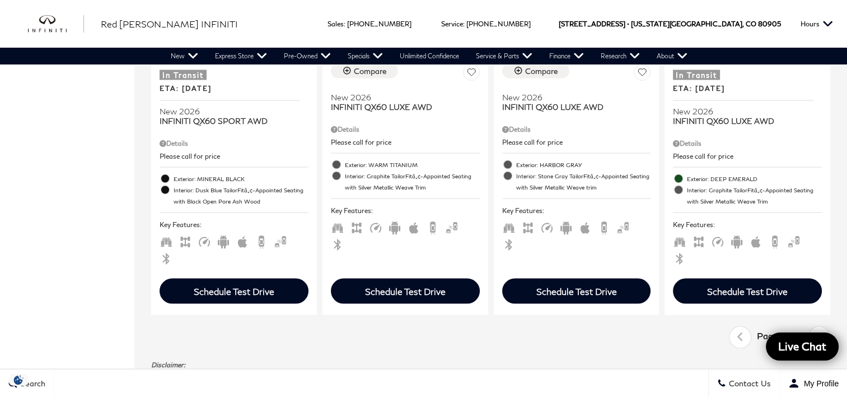
scroll to position [2128, 0]
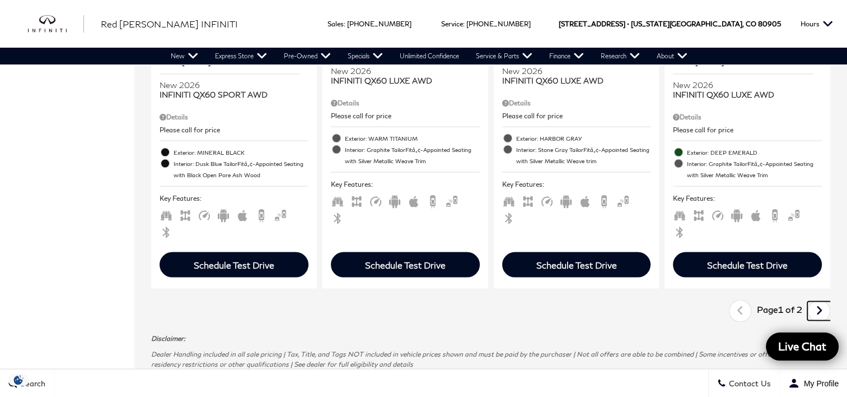
click at [823, 301] on icon "next page" at bounding box center [819, 310] width 7 height 18
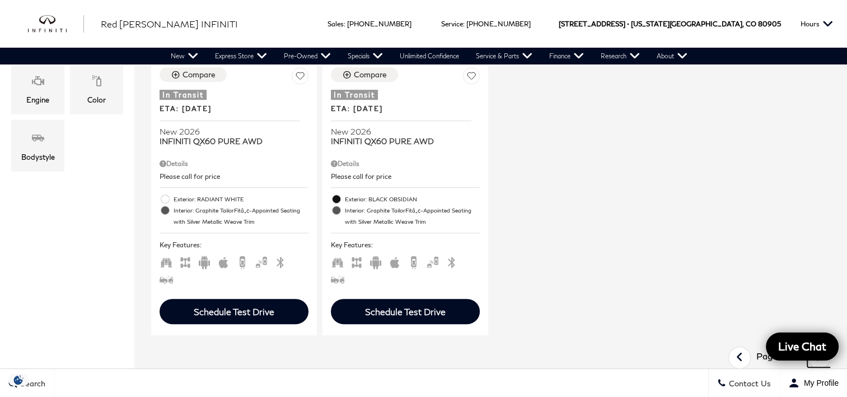
scroll to position [504, 0]
